Goal: Information Seeking & Learning: Find specific fact

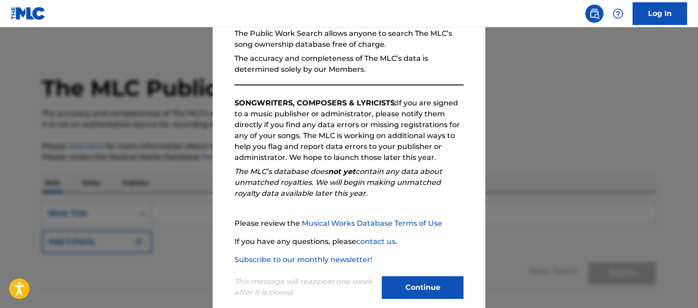
scroll to position [108, 0]
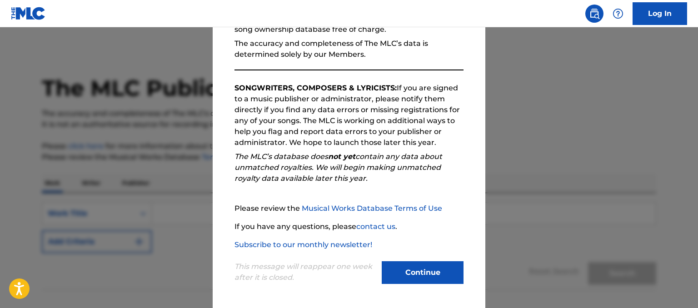
click at [406, 272] on button "Continue" at bounding box center [423, 272] width 82 height 23
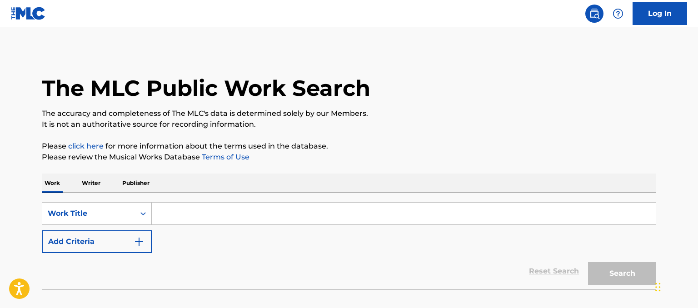
click at [172, 209] on input "Search Form" at bounding box center [404, 214] width 504 height 22
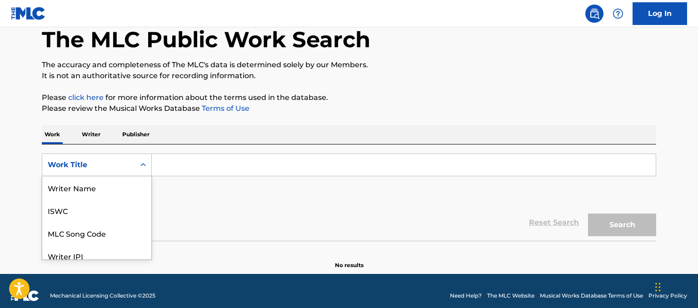
scroll to position [45, 0]
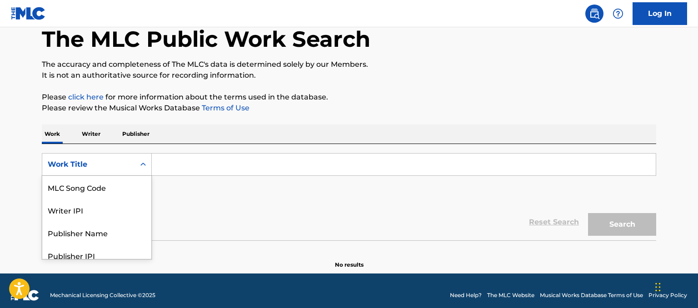
click at [145, 176] on div "8 results available. Use Up and Down to choose options, press Enter to select t…" at bounding box center [97, 164] width 110 height 23
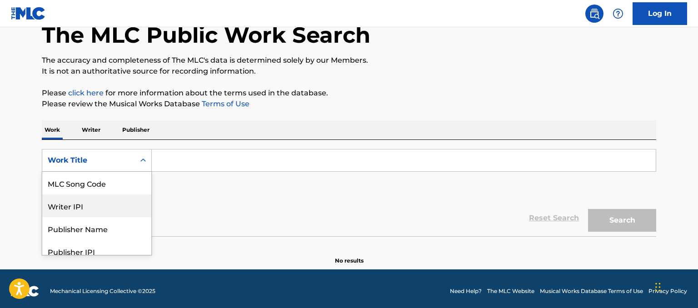
click at [181, 160] on input "Search Form" at bounding box center [404, 160] width 504 height 22
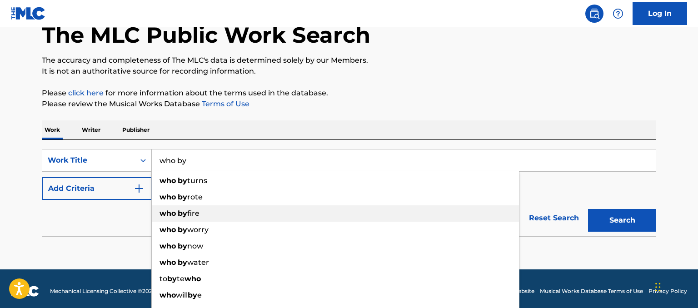
click at [179, 214] on strong "by" at bounding box center [183, 213] width 10 height 9
type input "who by fire"
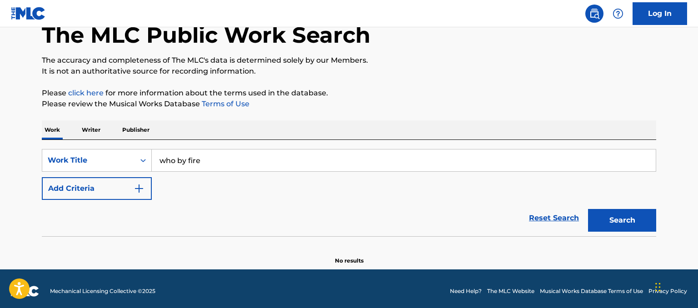
click at [644, 219] on button "Search" at bounding box center [622, 220] width 68 height 23
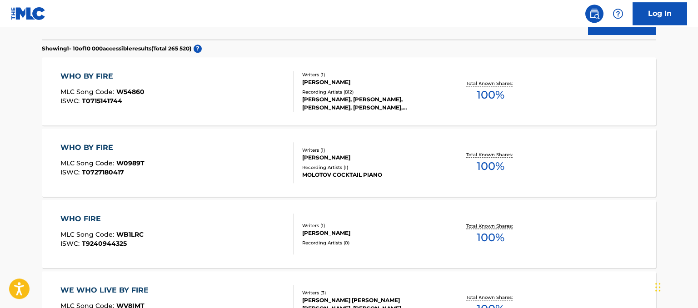
scroll to position [245, 0]
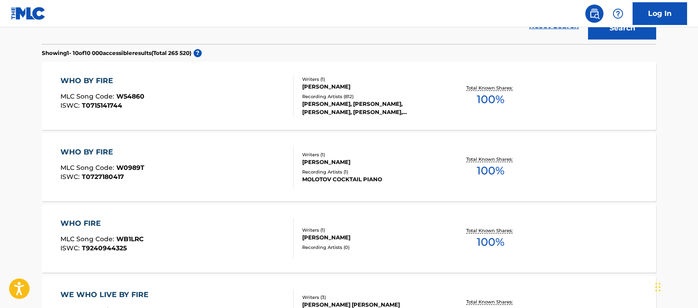
click at [330, 97] on div "Recording Artists ( 812 )" at bounding box center [370, 96] width 137 height 7
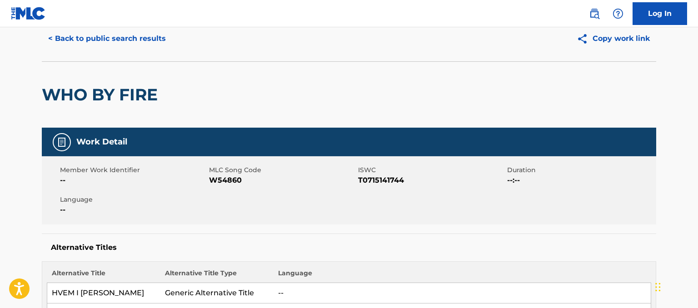
scroll to position [17, 0]
